Goal: Task Accomplishment & Management: Use online tool/utility

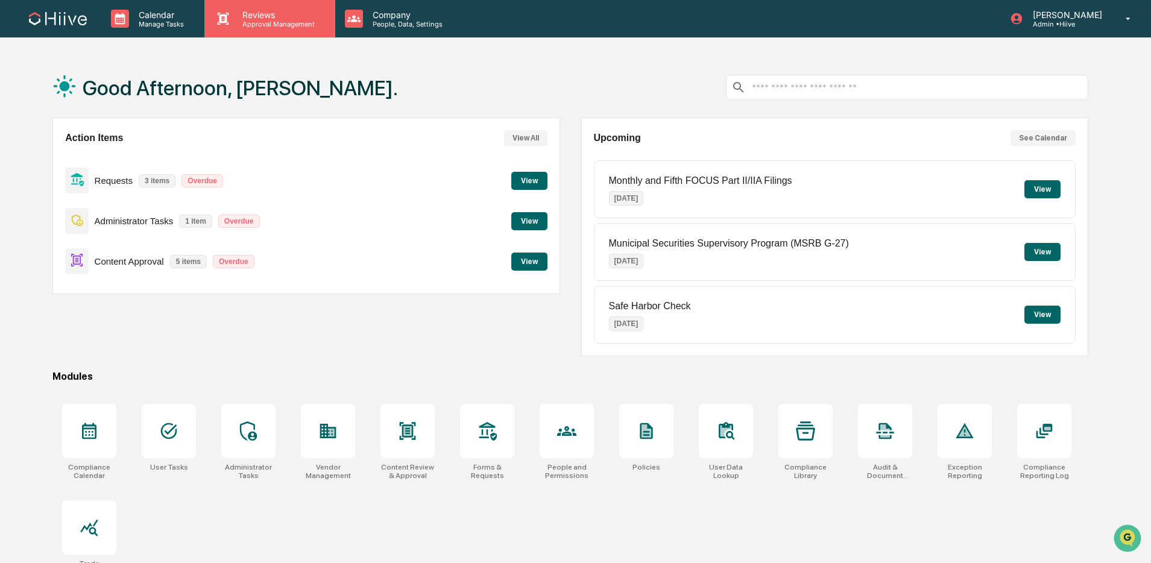
click at [276, 23] on p "Approval Management" at bounding box center [277, 24] width 88 height 8
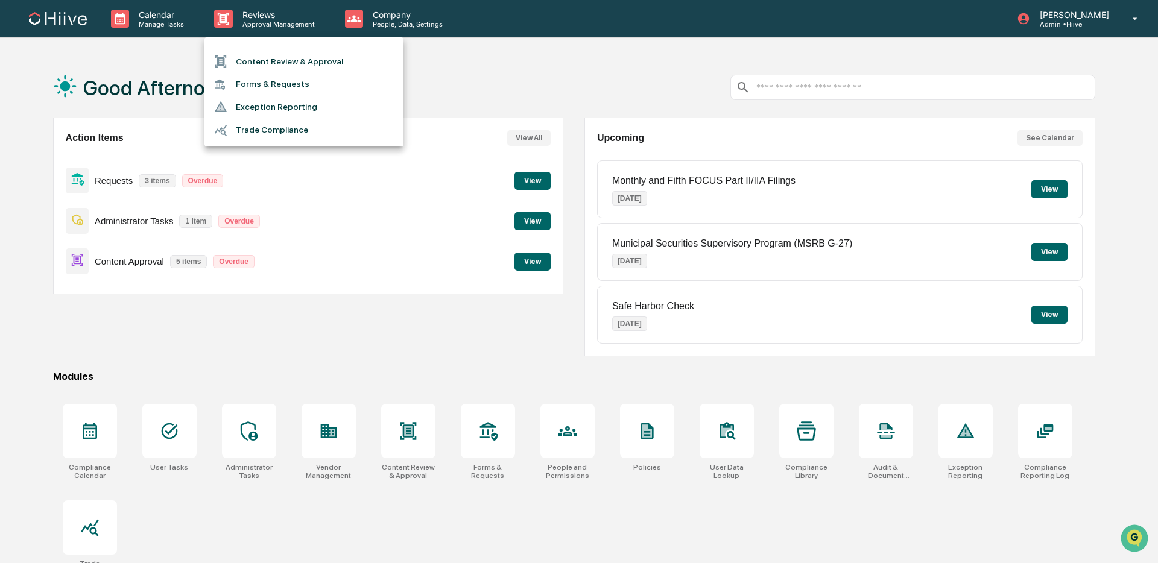
click at [291, 51] on li "Content Review & Approval" at bounding box center [303, 61] width 199 height 23
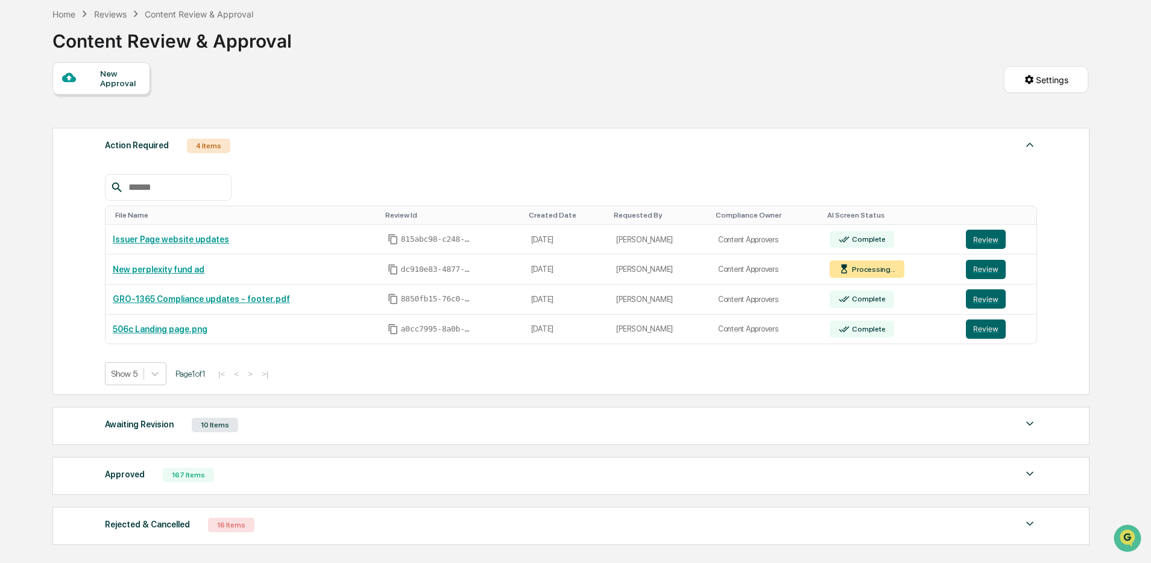
scroll to position [57, 0]
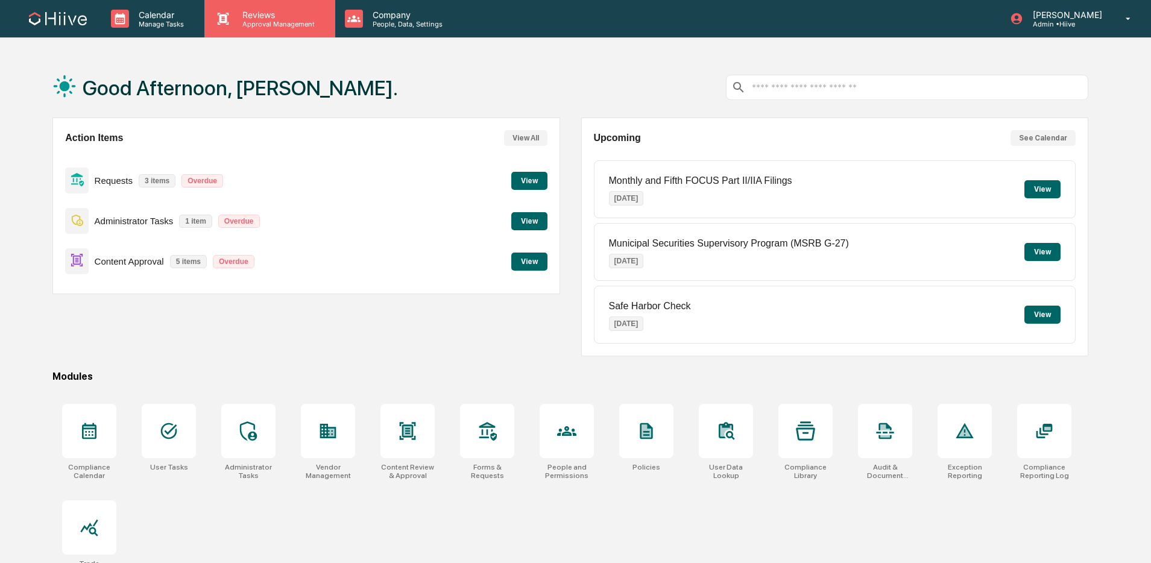
click at [254, 22] on p "Approval Management" at bounding box center [277, 24] width 88 height 8
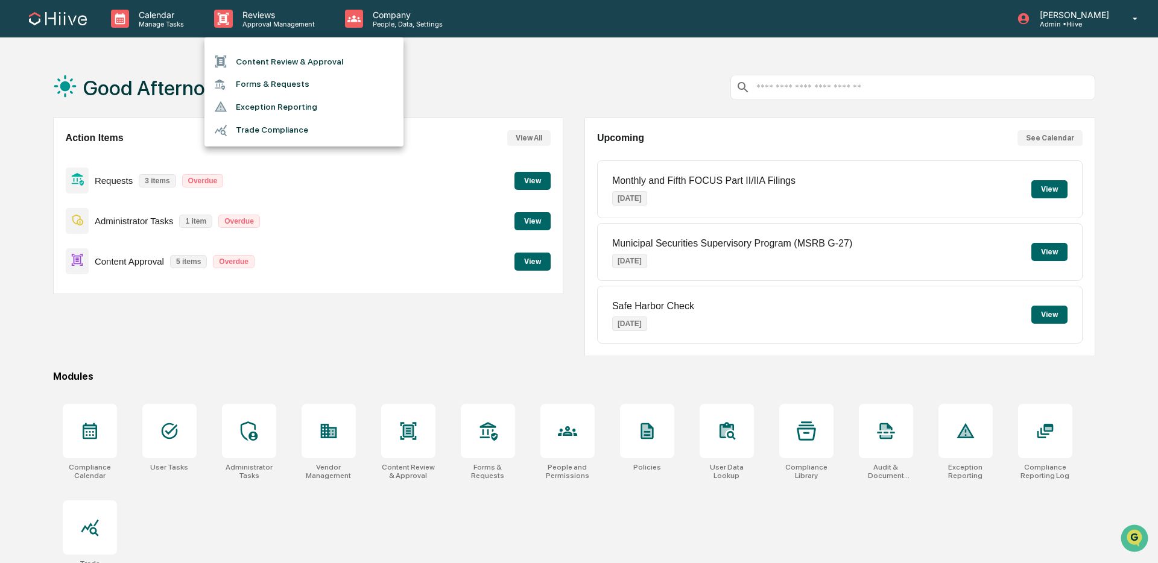
click at [282, 62] on li "Content Review & Approval" at bounding box center [303, 61] width 199 height 23
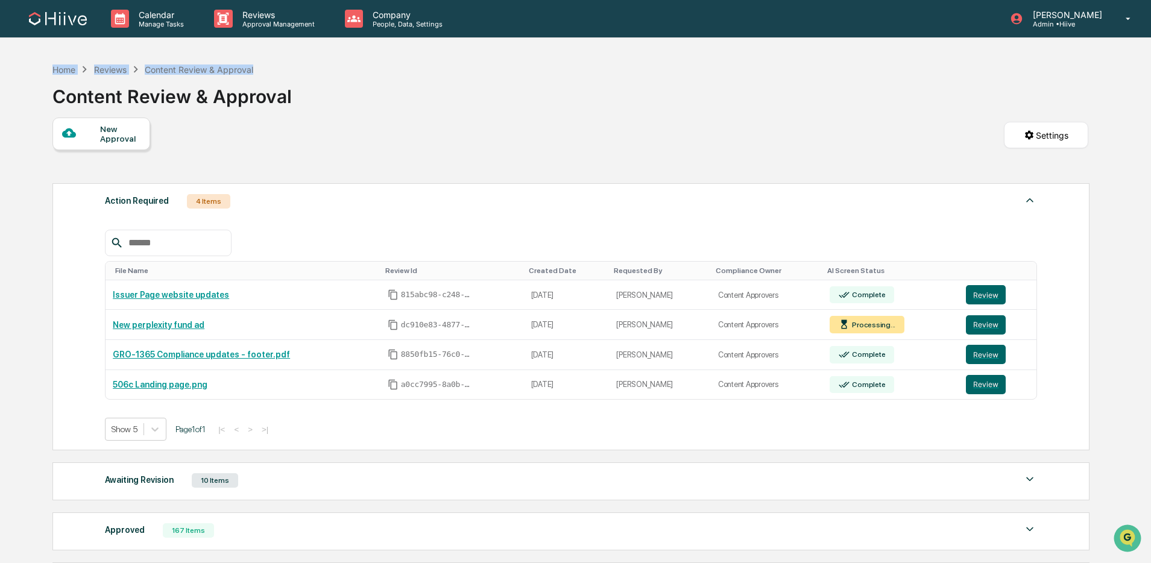
drag, startPoint x: 266, startPoint y: 73, endPoint x: 69, endPoint y: 75, distance: 197.2
click at [49, 69] on div "Home Reviews Content Review & Approval Content Review & Approval New Approval S…" at bounding box center [570, 383] width 1072 height 653
click at [344, 90] on div "Home Reviews Content Review & Approval Content Review & Approval" at bounding box center [570, 87] width 1036 height 60
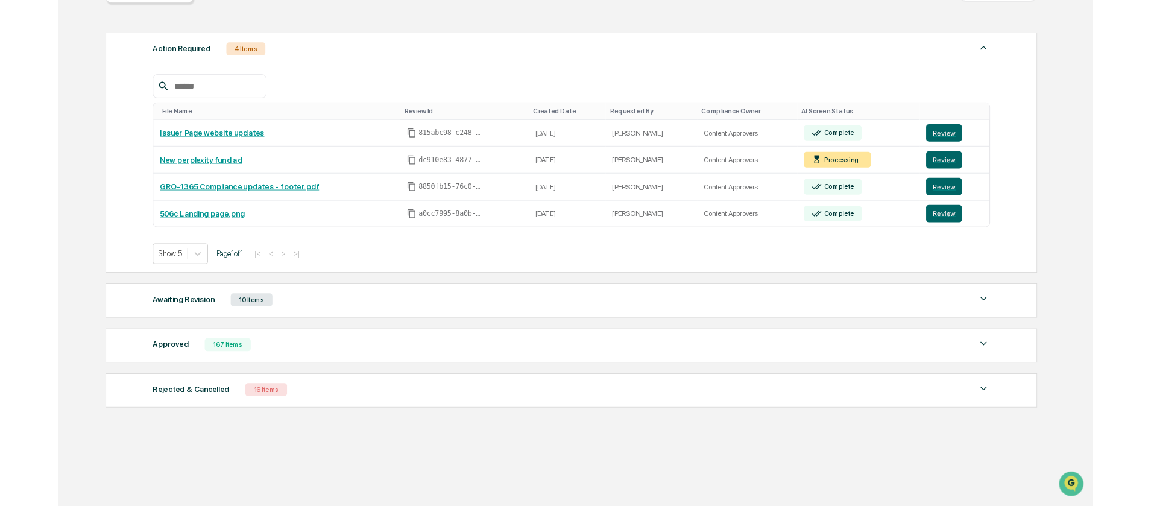
scroll to position [148, 0]
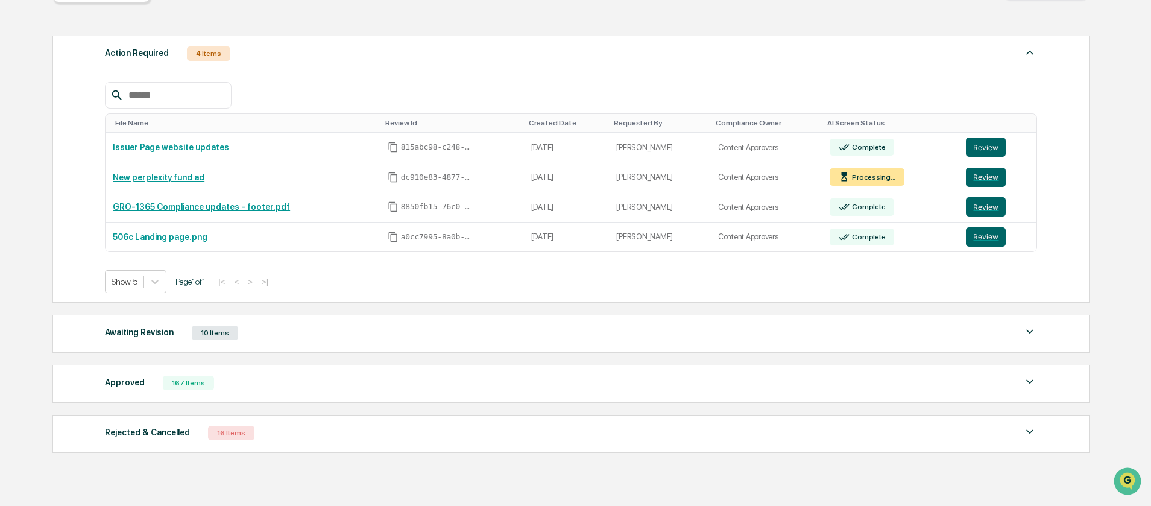
click at [197, 386] on div "167 Items" at bounding box center [188, 383] width 51 height 14
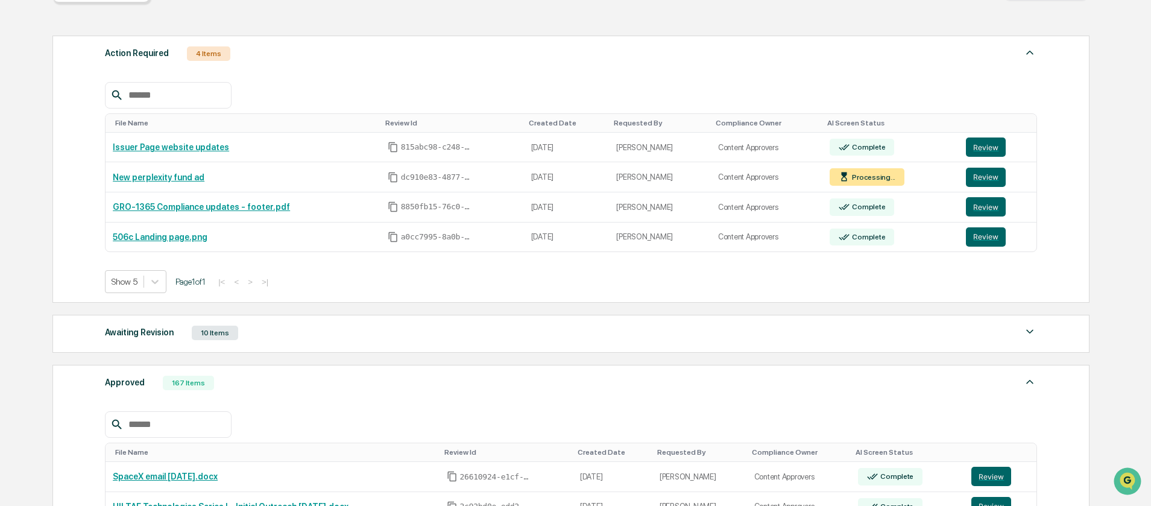
click at [171, 418] on div at bounding box center [168, 424] width 127 height 27
click at [174, 422] on input "text" at bounding box center [175, 425] width 102 height 16
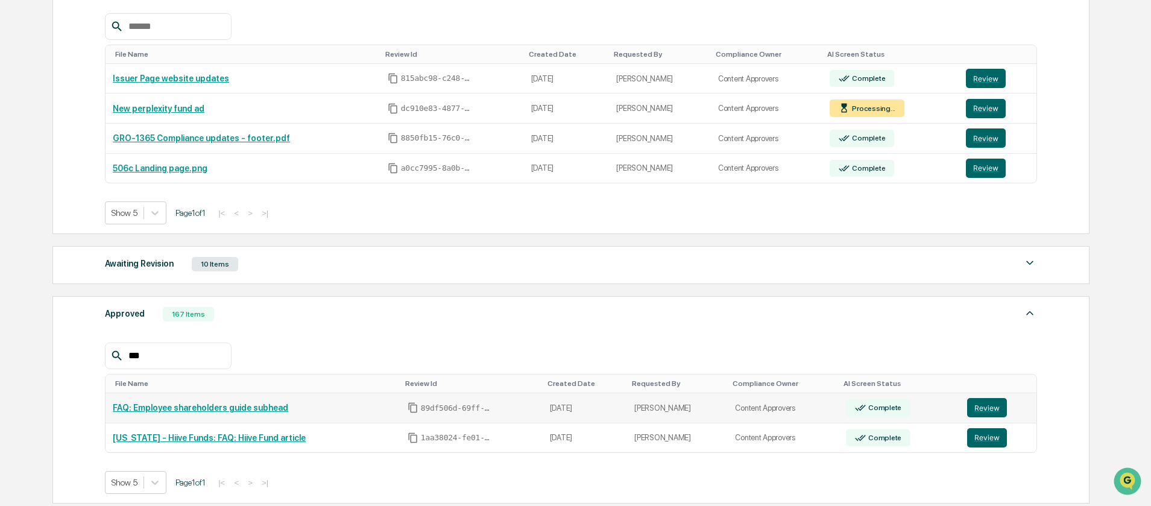
scroll to position [221, 0]
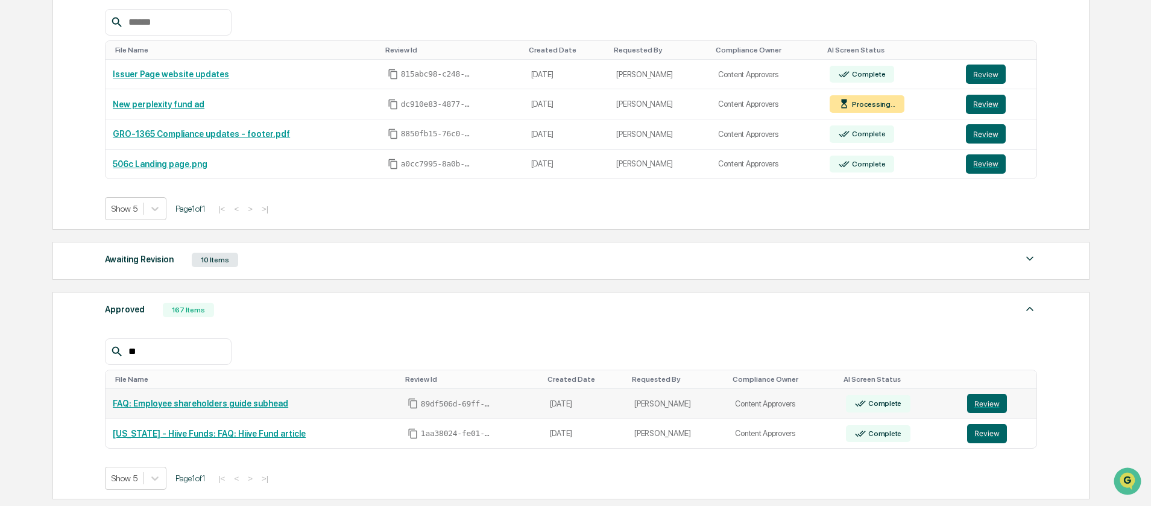
type input "*"
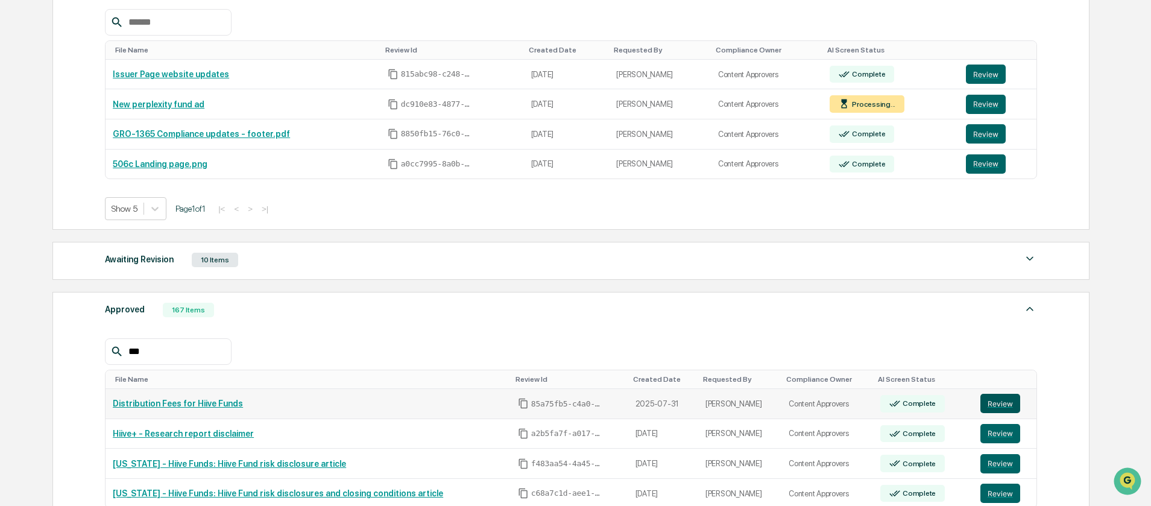
type input "***"
click at [983, 413] on button "Review" at bounding box center [1000, 403] width 40 height 19
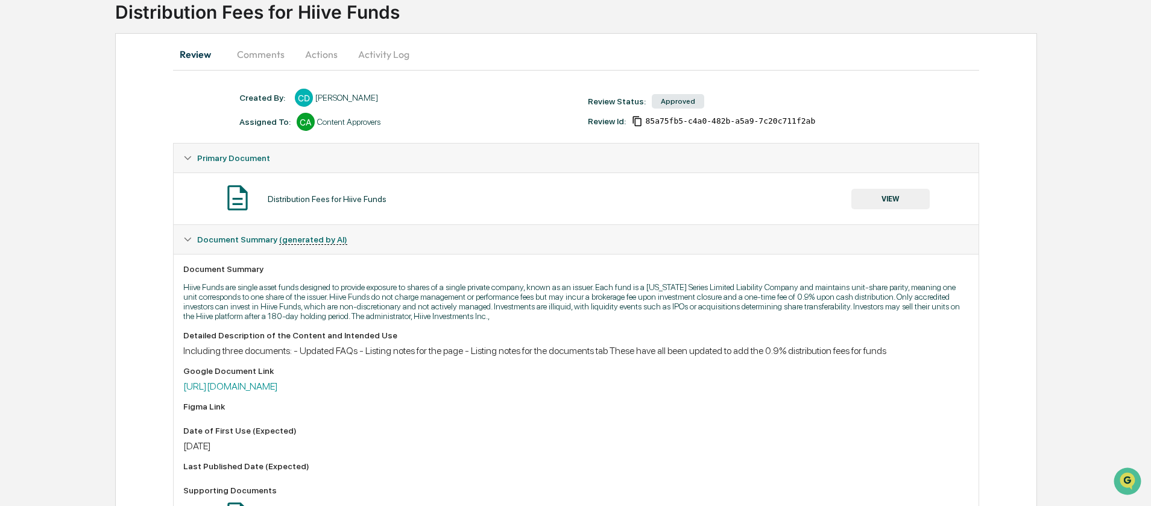
scroll to position [240, 0]
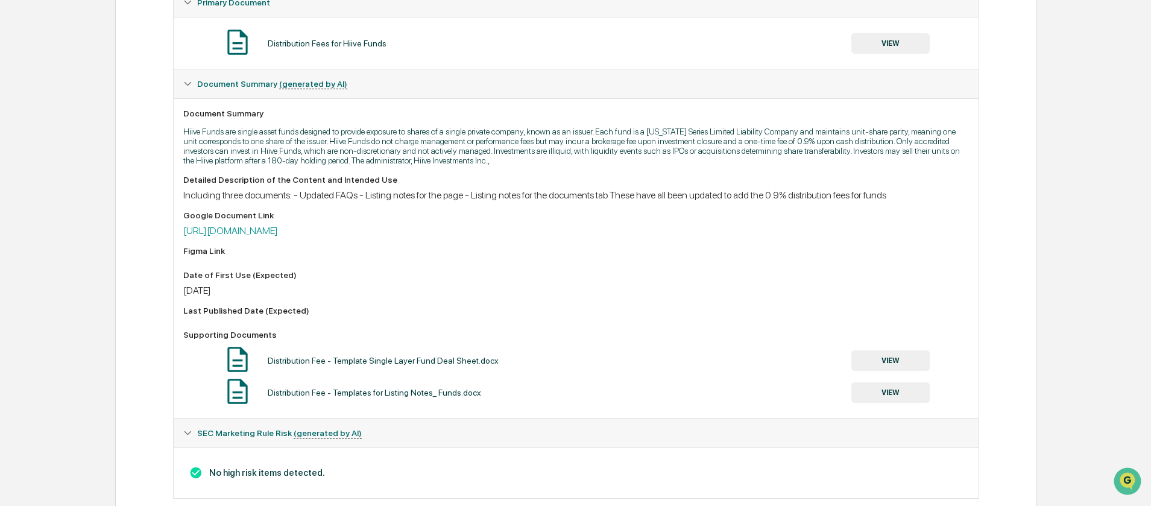
click at [598, 226] on div "Google Document Link https://docs.google.com/document/d/1qL8R8BUKjJpRVn9sRqmvQd…" at bounding box center [575, 223] width 785 height 26
click at [278, 232] on link "https://docs.google.com/document/d/1qL8R8BUKjJpRVn9sRqmvQdMHQzoJUmvWZd8UomVdmRQ…" at bounding box center [230, 230] width 95 height 11
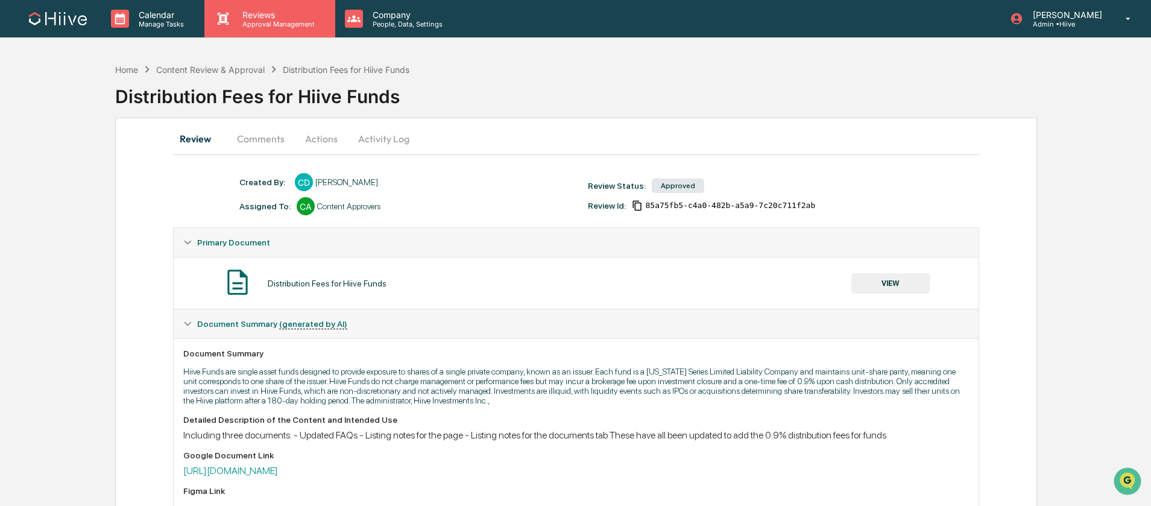
click at [272, 24] on p "Approval Management" at bounding box center [277, 24] width 88 height 8
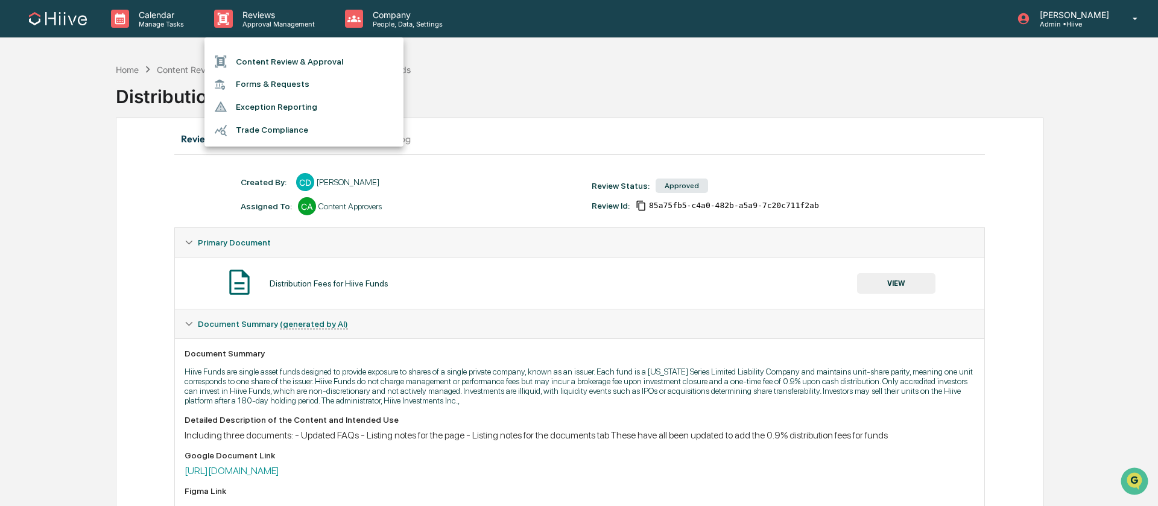
click at [273, 57] on li "Content Review & Approval" at bounding box center [303, 61] width 199 height 23
